Goal: Check status: Check status

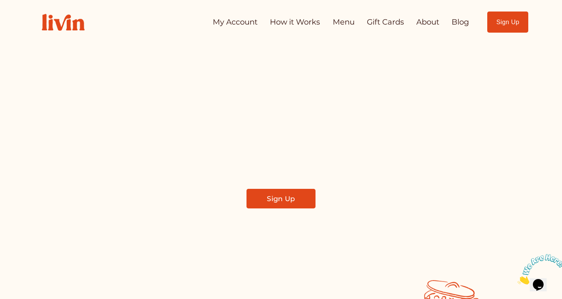
click at [241, 25] on link "My Account" at bounding box center [235, 22] width 45 height 15
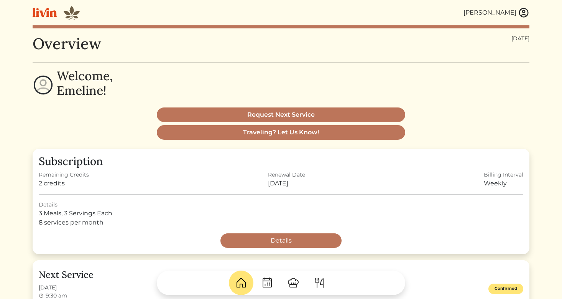
click at [522, 13] on img at bounding box center [523, 12] width 11 height 11
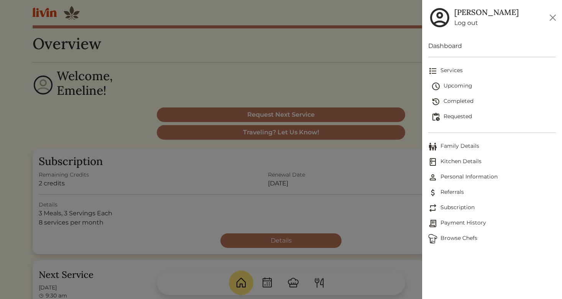
click at [458, 83] on span "Upcoming" at bounding box center [493, 86] width 125 height 9
